Goal: Task Accomplishment & Management: Manage account settings

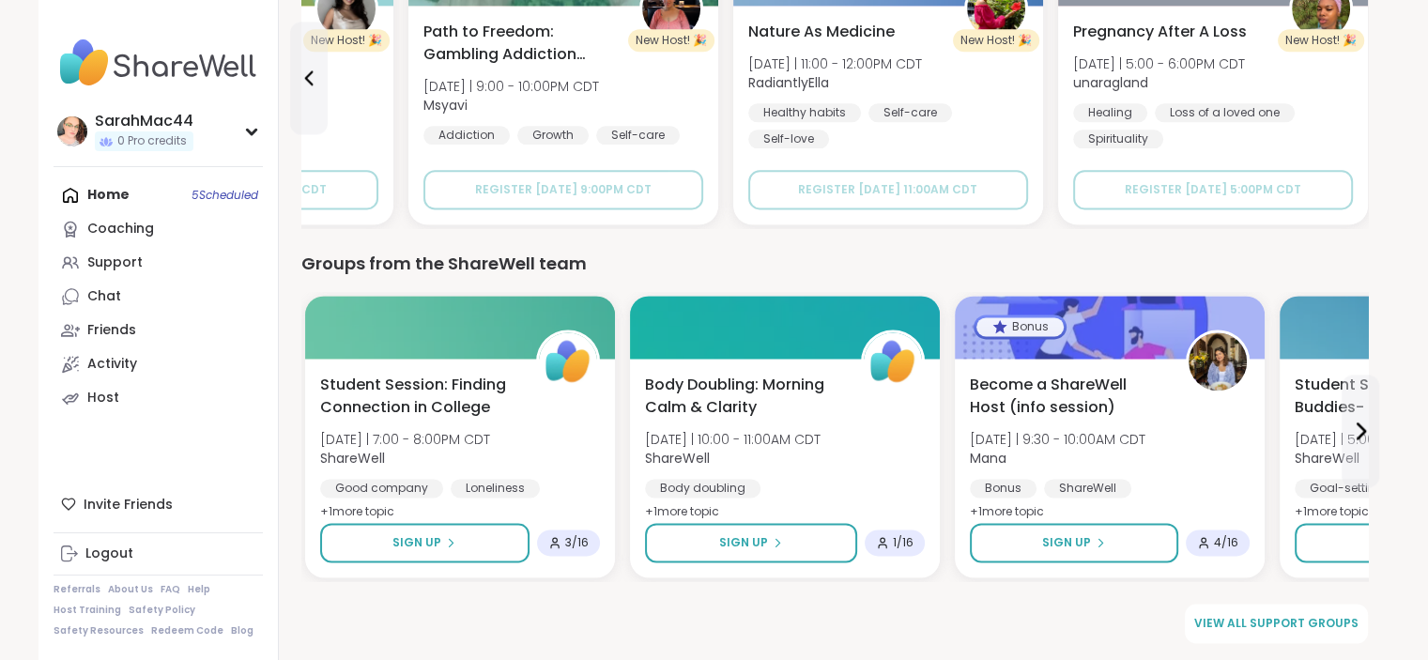
click at [229, 196] on div "Home 5 Scheduled Coaching Support Chat Friends Activity Host" at bounding box center [158, 296] width 209 height 237
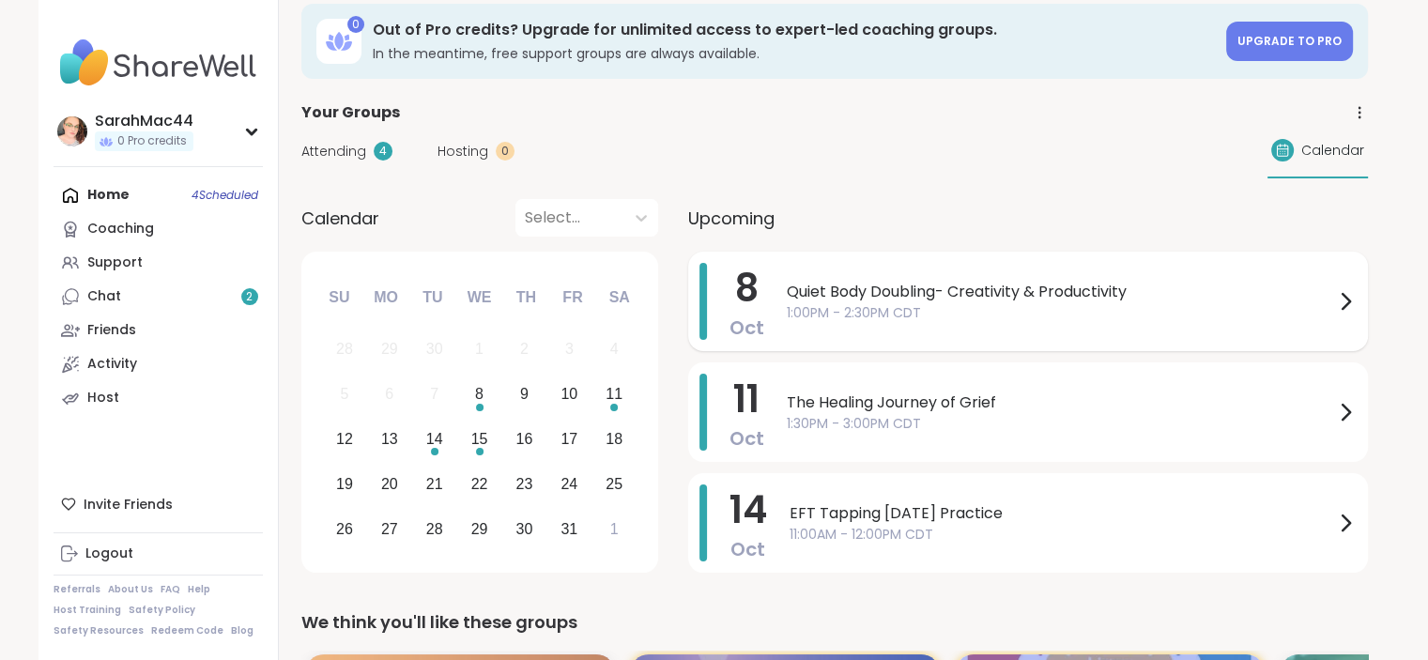
click at [850, 322] on div "Quiet Body Doubling- Creativity & Productivity 1:00PM - 2:30PM CDT" at bounding box center [1072, 301] width 570 height 77
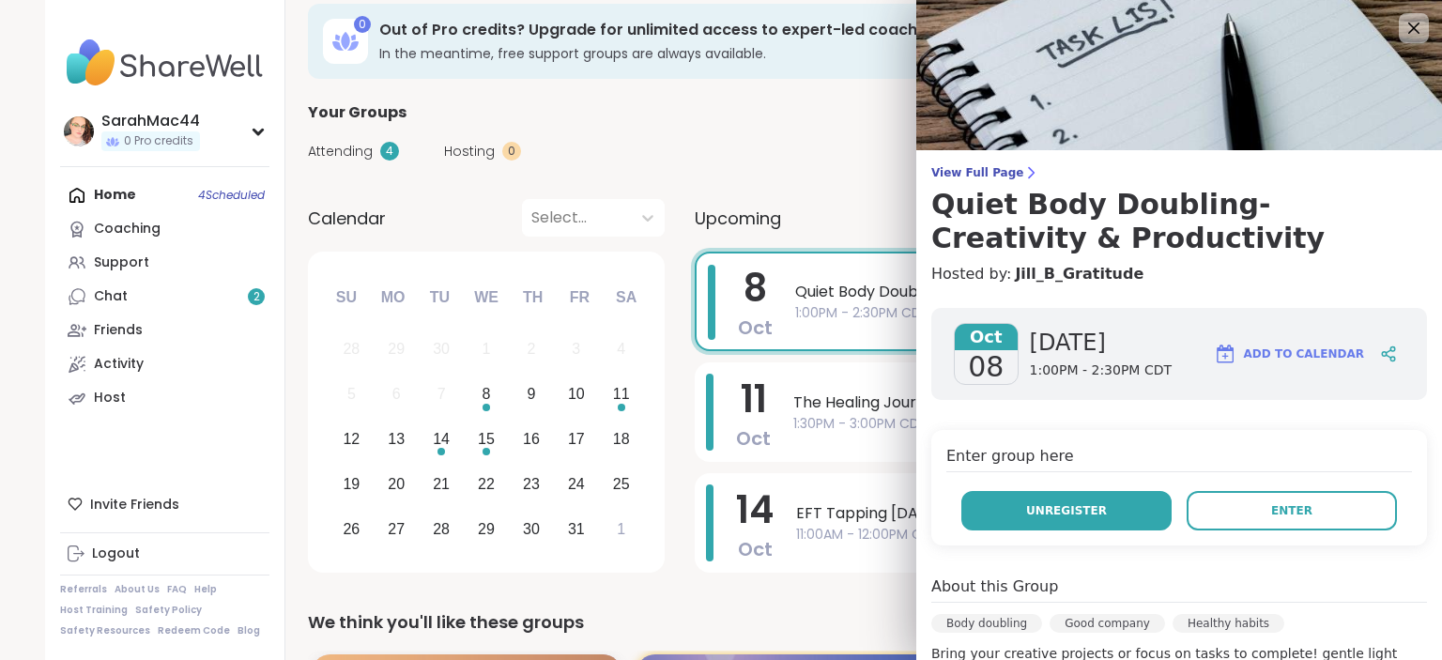
click at [1044, 525] on button "Unregister" at bounding box center [1067, 510] width 210 height 39
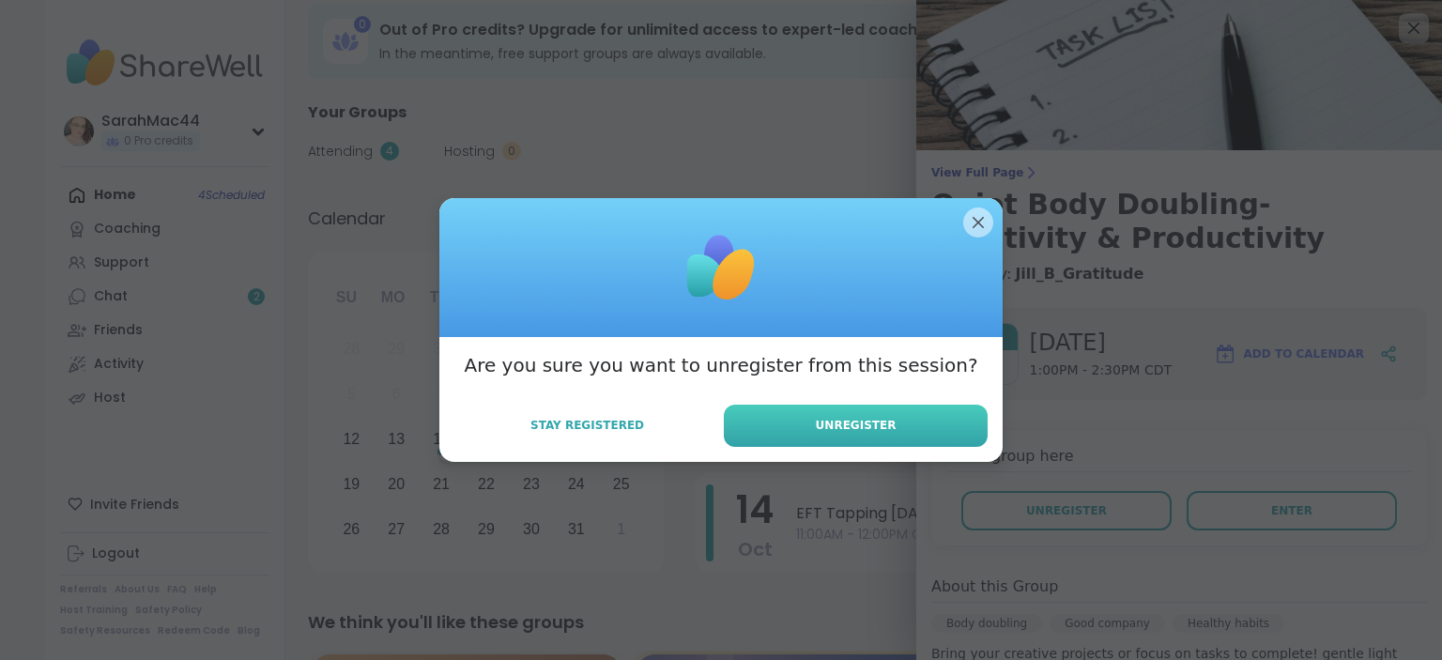
click at [950, 414] on button "Unregister" at bounding box center [856, 426] width 264 height 42
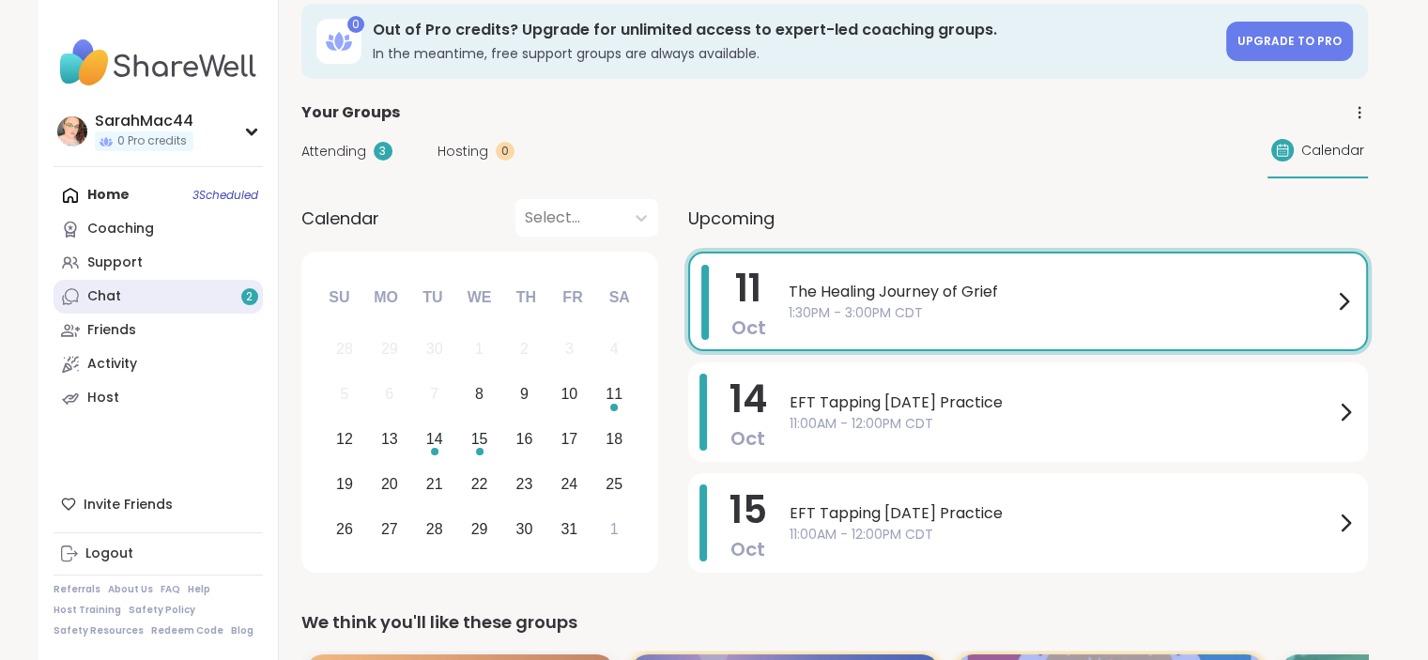
click at [129, 295] on link "Chat 2" at bounding box center [158, 297] width 209 height 34
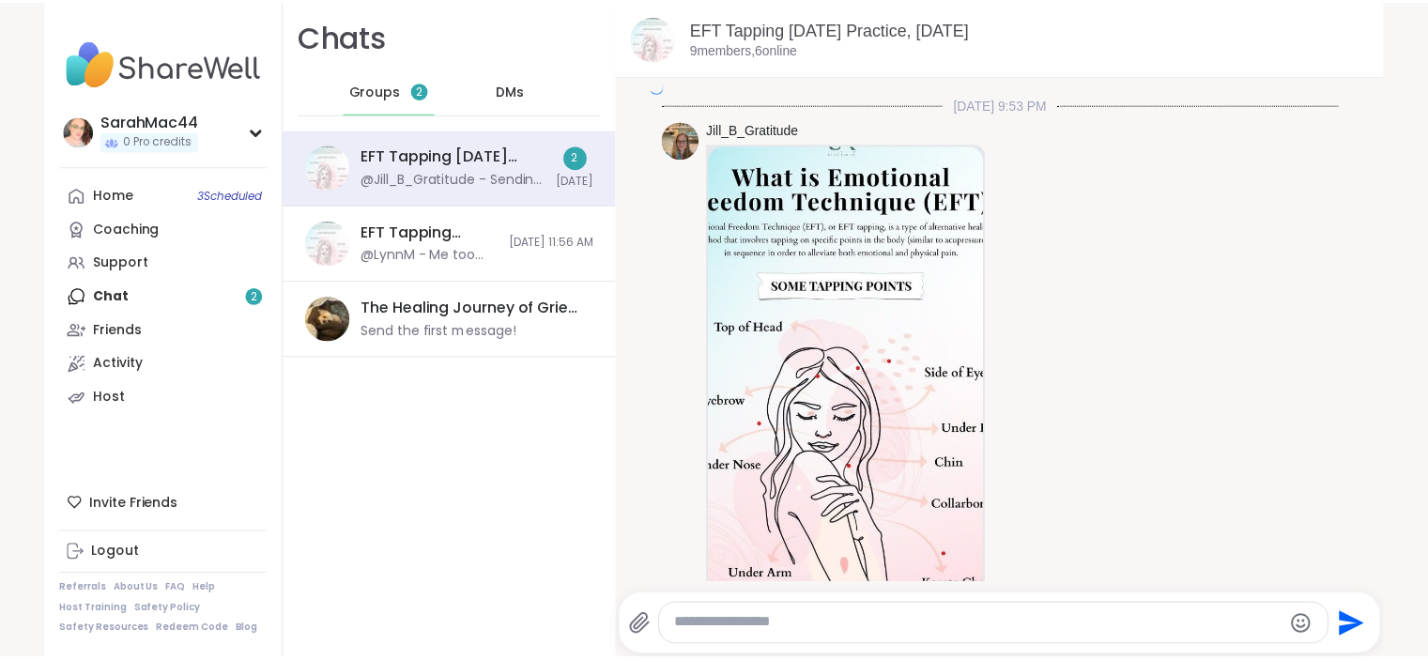
scroll to position [3013, 0]
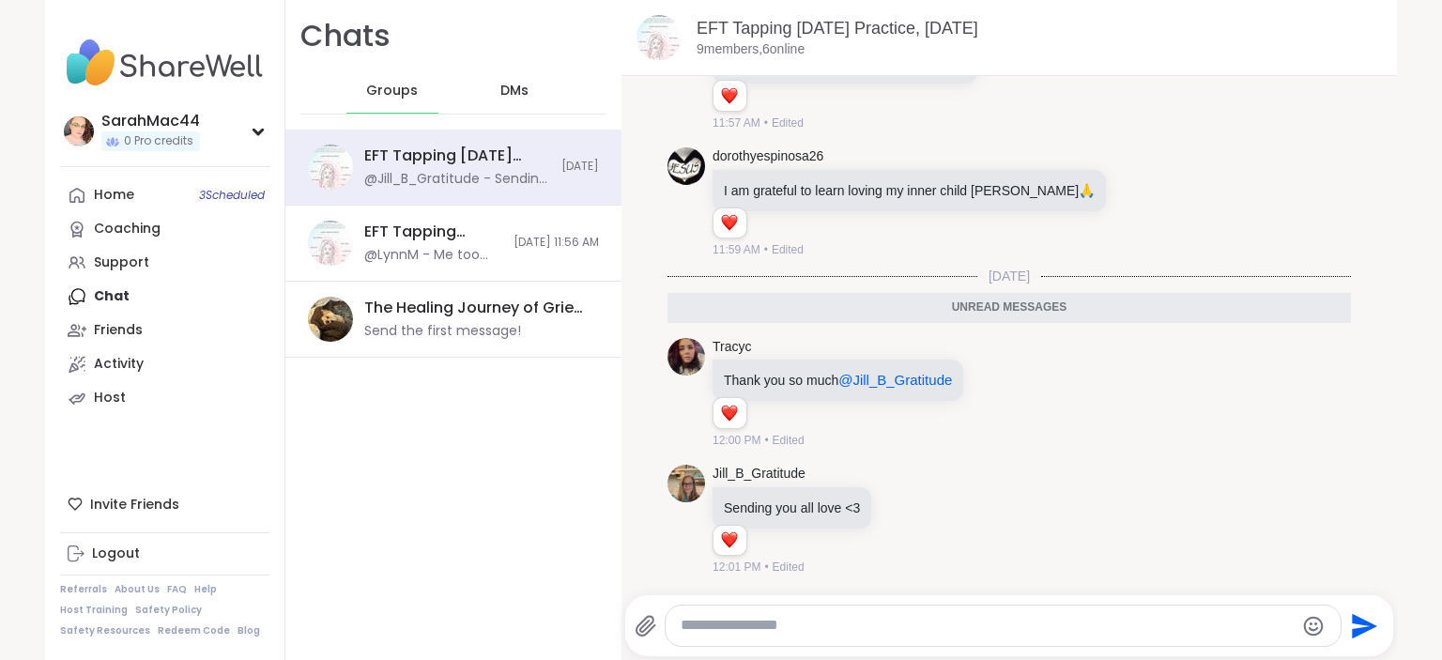
click at [130, 299] on div "Home 3 Scheduled Coaching Support Chat Friends Activity Host" at bounding box center [164, 296] width 209 height 237
click at [130, 300] on div "Home 3 Scheduled Coaching Support Chat Friends Activity Host" at bounding box center [164, 296] width 209 height 237
click at [130, 299] on div "Home 3 Scheduled Coaching Support Chat Friends Activity Host" at bounding box center [164, 296] width 209 height 237
drag, startPoint x: 130, startPoint y: 301, endPoint x: 244, endPoint y: 442, distance: 182.3
click at [240, 420] on nav "SarahMac44 0 Pro credits Profile Membership Settings Help Home 3 Scheduled Coac…" at bounding box center [165, 330] width 240 height 660
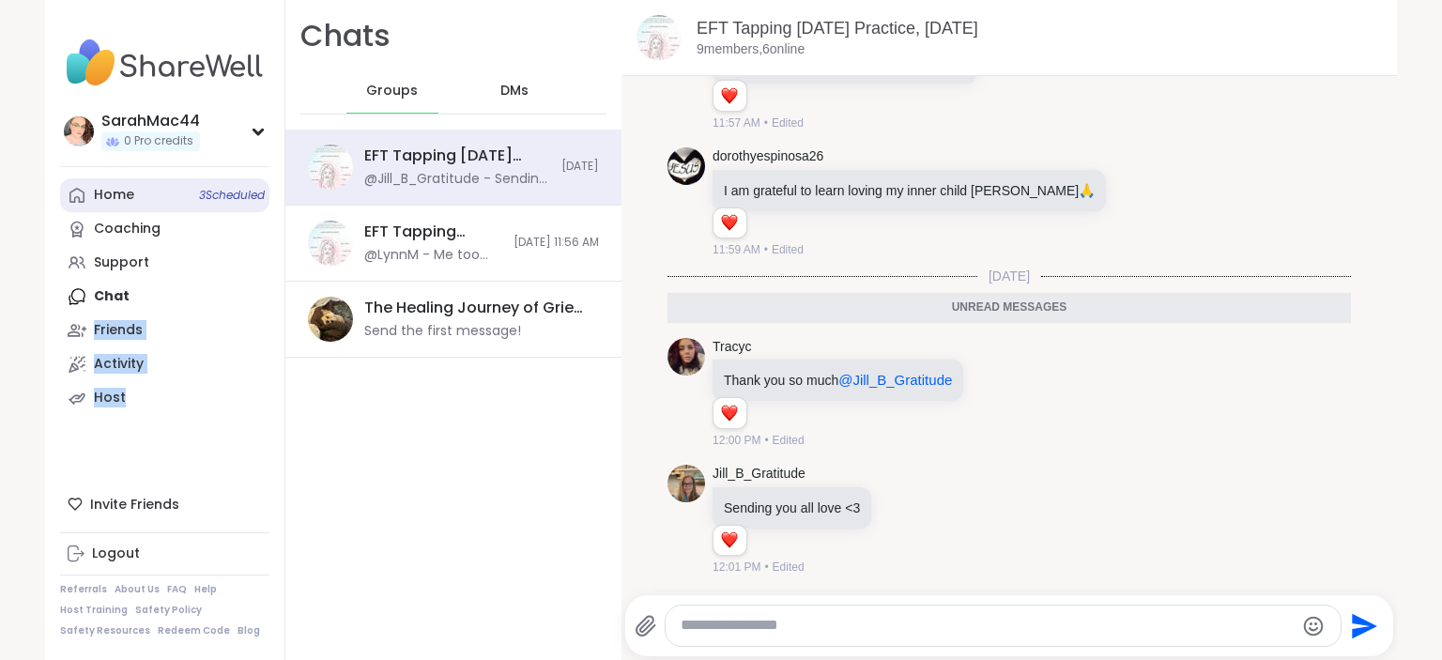
click at [162, 207] on link "Home 3 Scheduled" at bounding box center [164, 195] width 209 height 34
